Goal: Find specific page/section: Find specific page/section

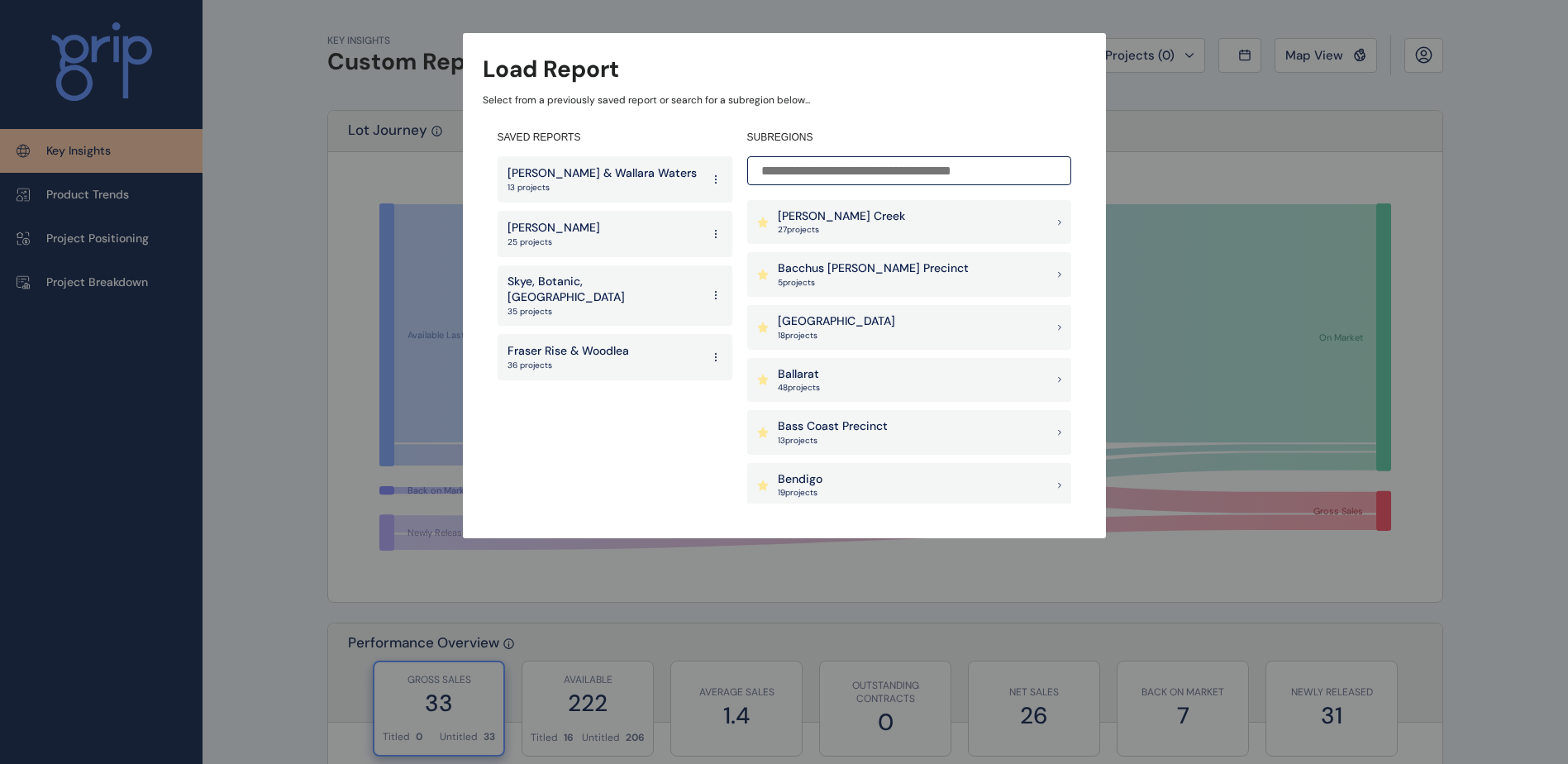
click at [617, 181] on p "13 projects" at bounding box center [602, 187] width 189 height 11
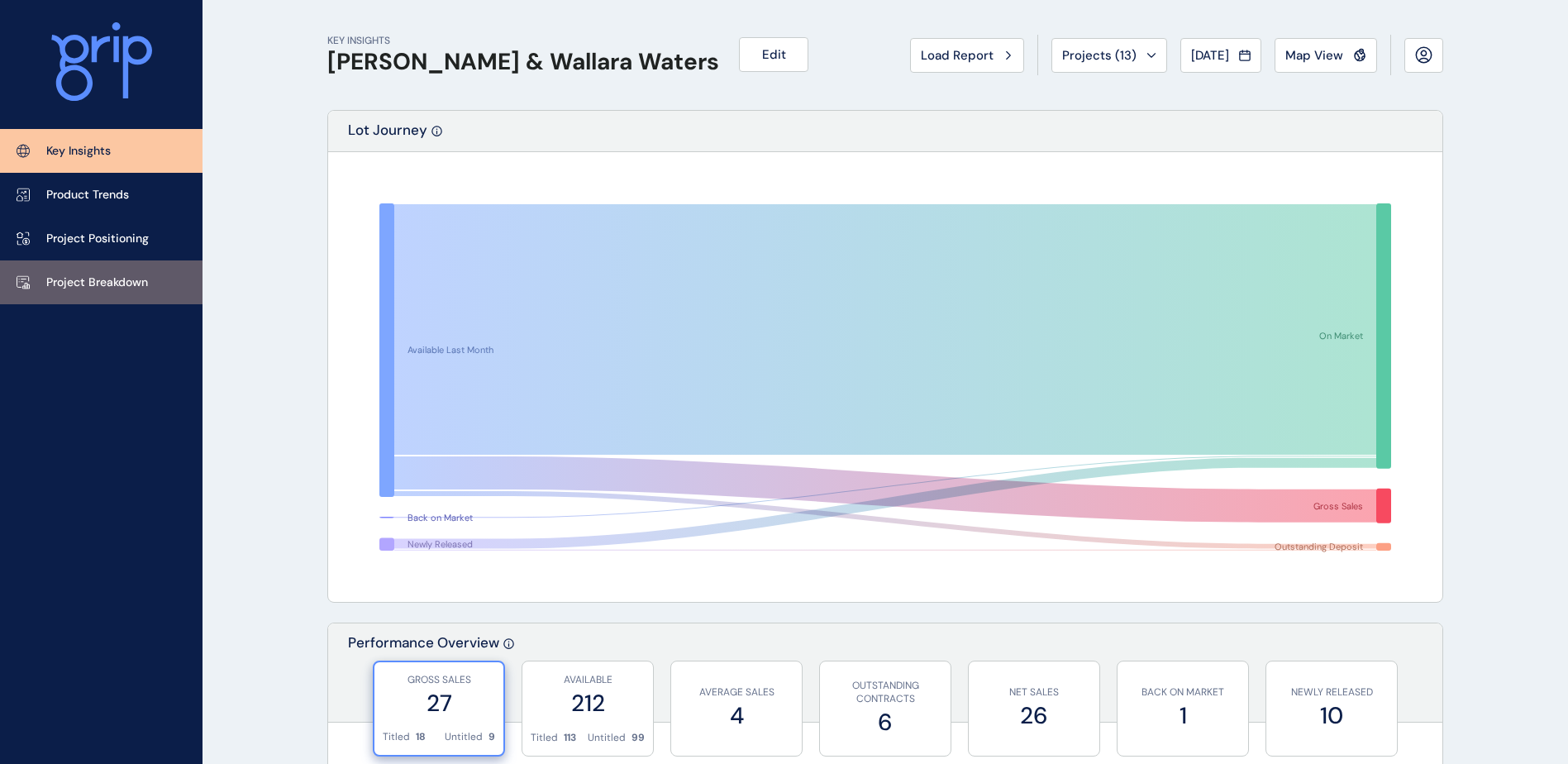
click at [128, 277] on p "Project Breakdown" at bounding box center [98, 283] width 102 height 16
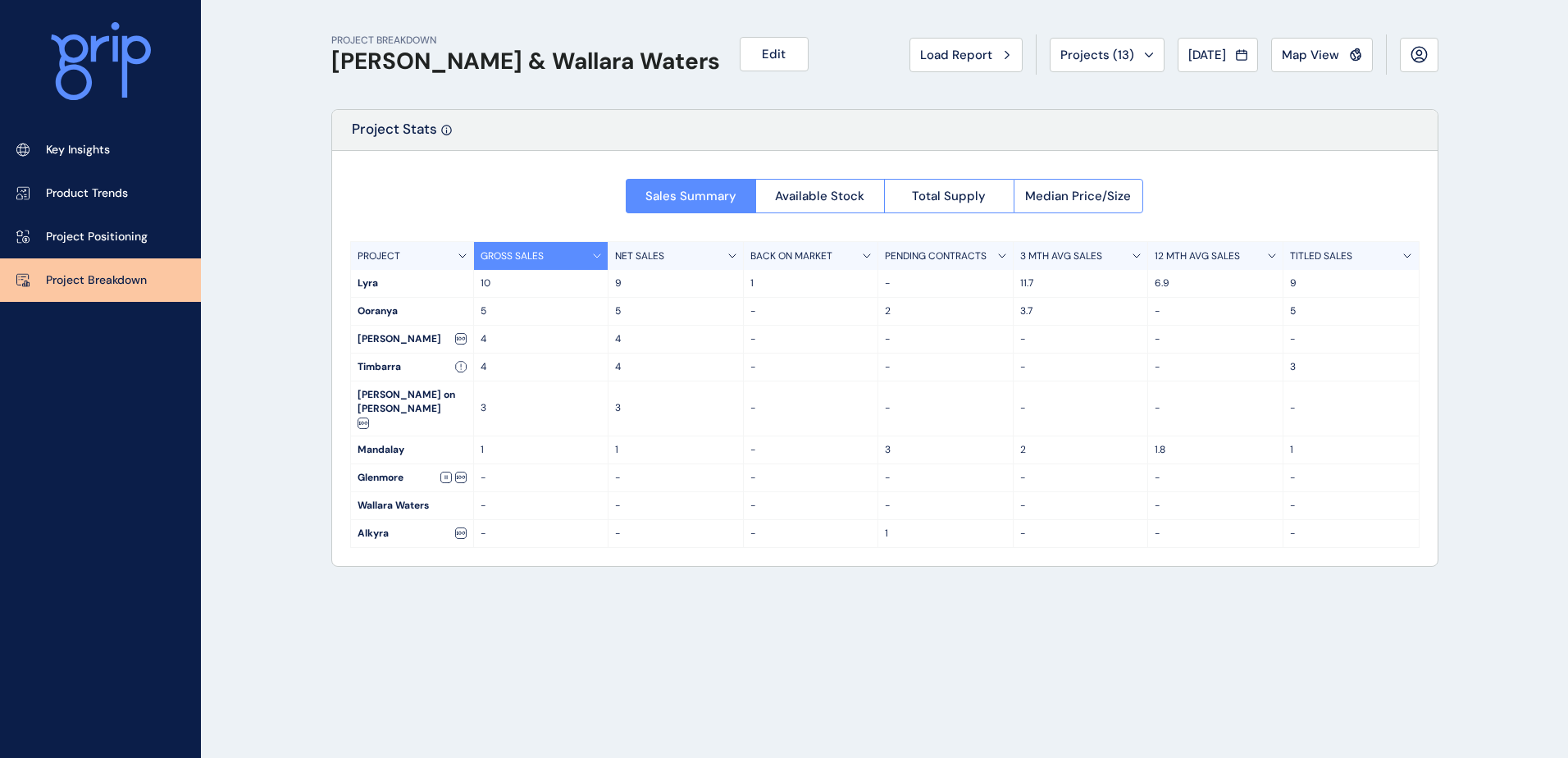
click at [893, 641] on div "PROJECT BREAKDOWN [PERSON_NAME] & Wallara Waters Edit Load Report Projects ( 13…" at bounding box center [884, 379] width 1148 height 758
